Goal: Task Accomplishment & Management: Use online tool/utility

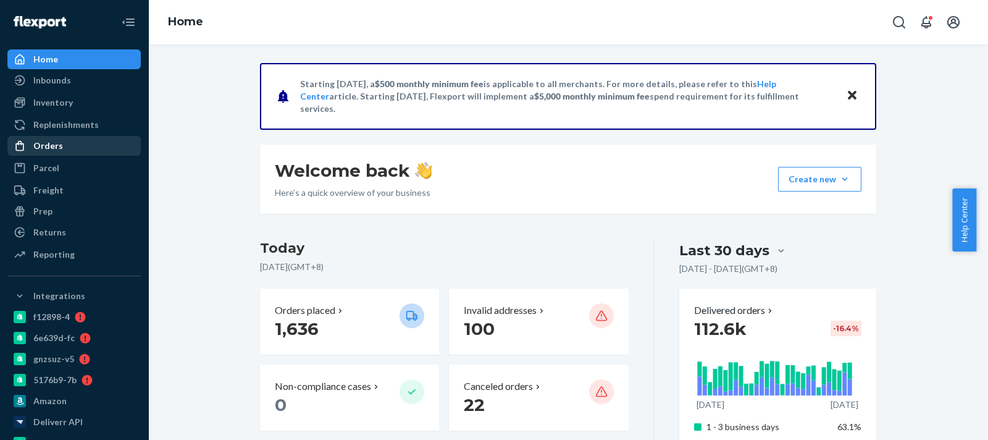
click at [68, 154] on div "Orders" at bounding box center [74, 145] width 131 height 17
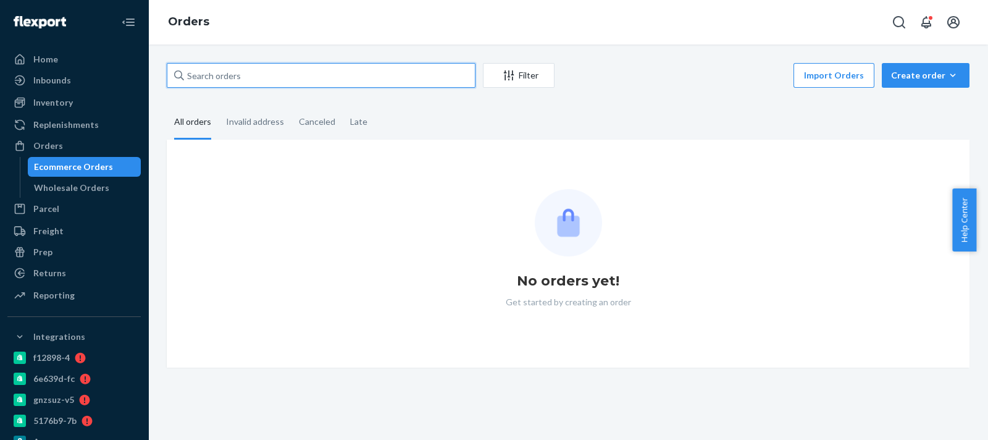
click at [309, 72] on input "text" at bounding box center [321, 75] width 309 height 25
paste input "2609442"
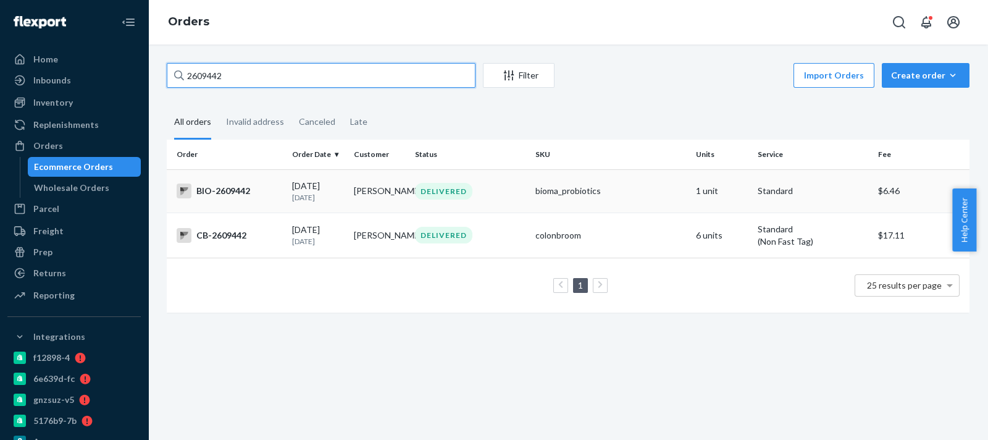
type input "2609442"
click at [380, 190] on td "[PERSON_NAME]" at bounding box center [380, 190] width 62 height 43
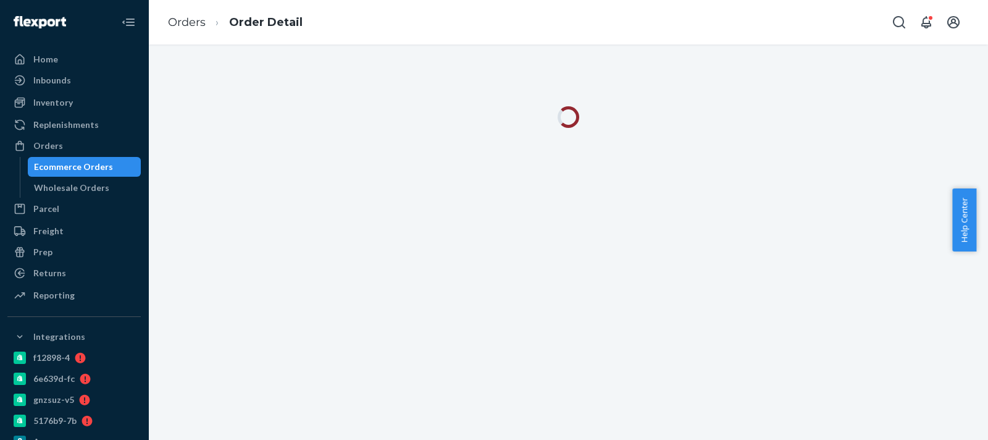
click at [506, 388] on div at bounding box center [568, 241] width 840 height 395
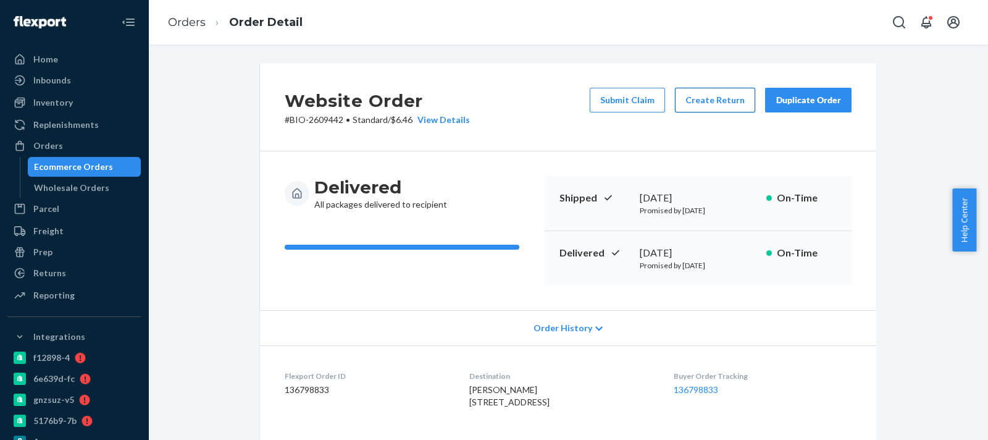
click at [702, 100] on button "Create Return" at bounding box center [715, 100] width 80 height 25
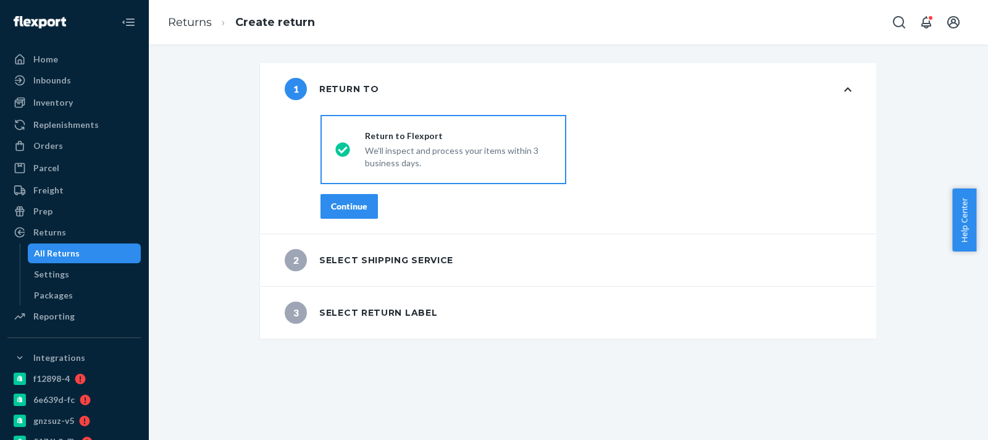
click at [344, 208] on div "Continue" at bounding box center [349, 206] width 36 height 12
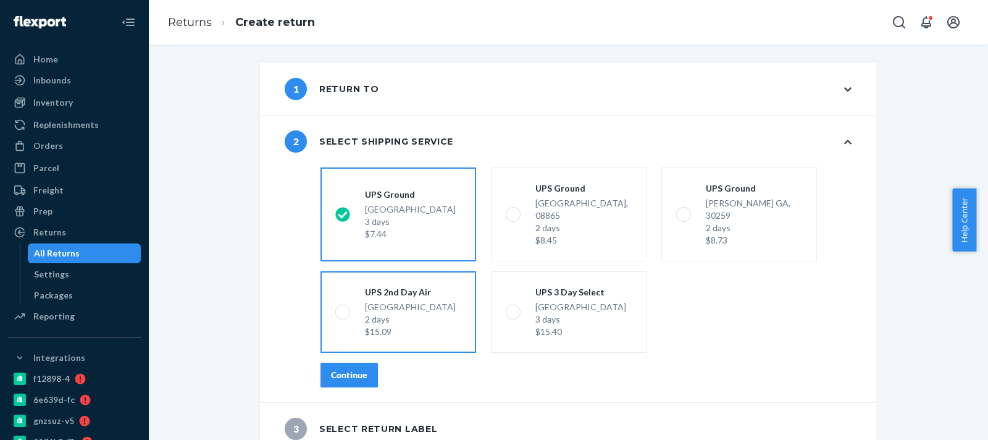
scroll to position [2, 0]
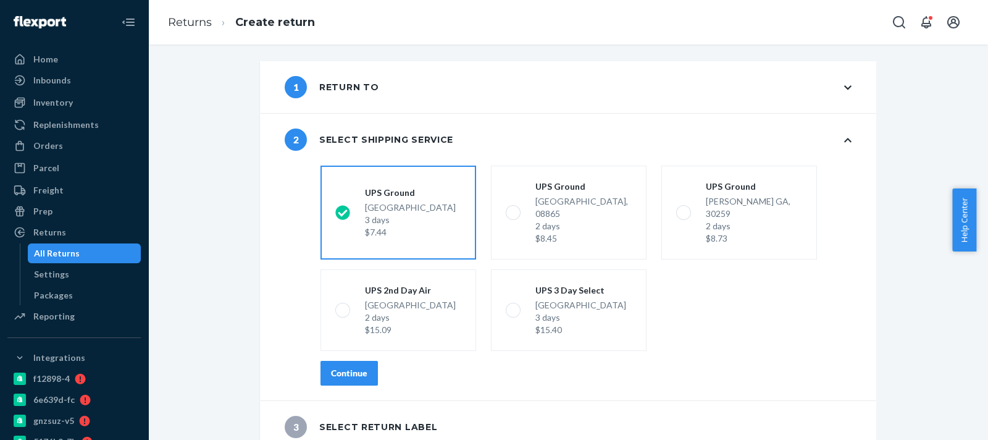
click at [349, 367] on div "Continue" at bounding box center [349, 373] width 36 height 12
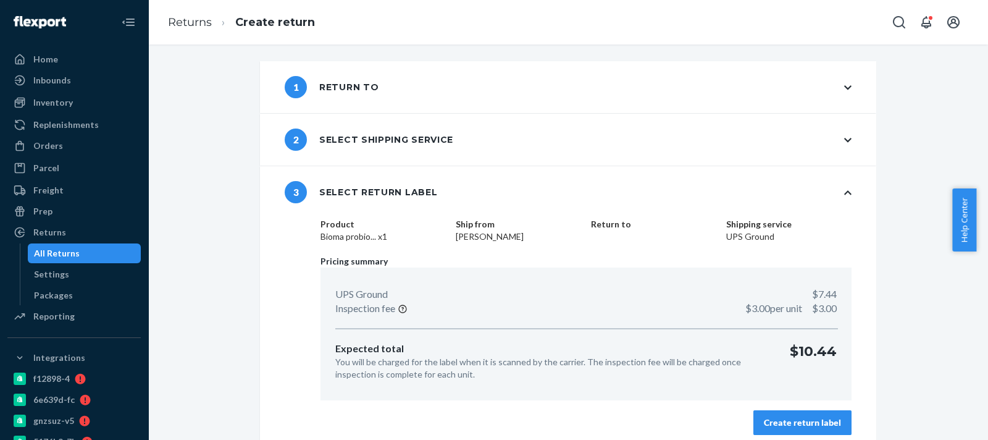
scroll to position [11, 0]
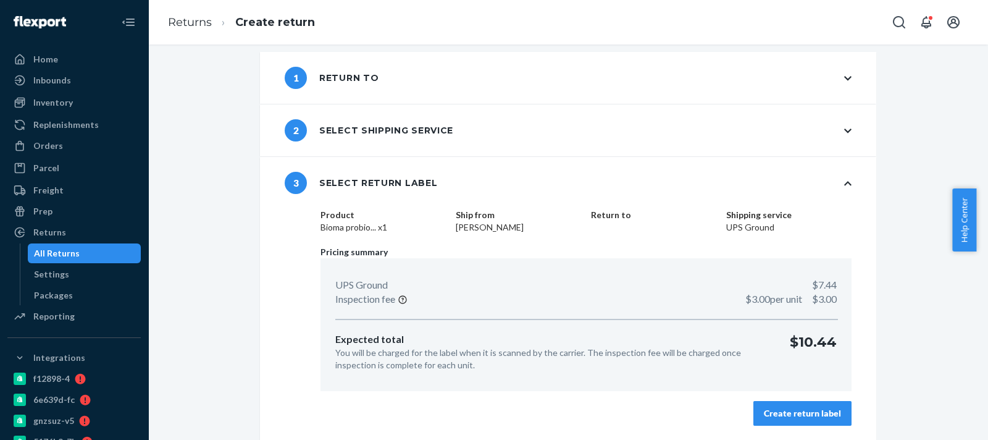
click at [818, 419] on button "Create return label" at bounding box center [802, 413] width 98 height 25
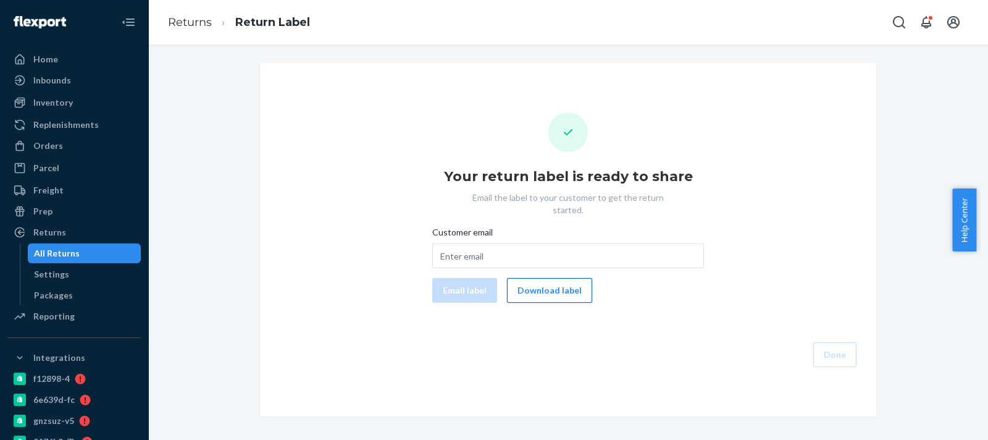
click at [560, 279] on button "Download label" at bounding box center [549, 290] width 85 height 25
